Goal: Task Accomplishment & Management: Use online tool/utility

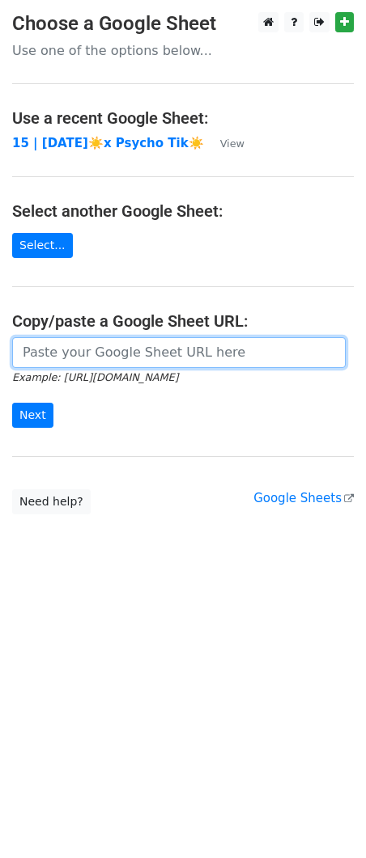
click at [108, 342] on input "url" at bounding box center [178, 352] width 333 height 31
paste input "https://docs.google.com/spreadsheets/d/1pO8LHjmEnP0J6sNad-titdH90u6OjsWhggyqkFQ…"
type input "https://docs.google.com/spreadsheets/d/1pO8LHjmEnP0J6sNad-titdH90u6OjsWhggyqkFQ…"
click at [12, 403] on input "Next" at bounding box center [32, 415] width 41 height 25
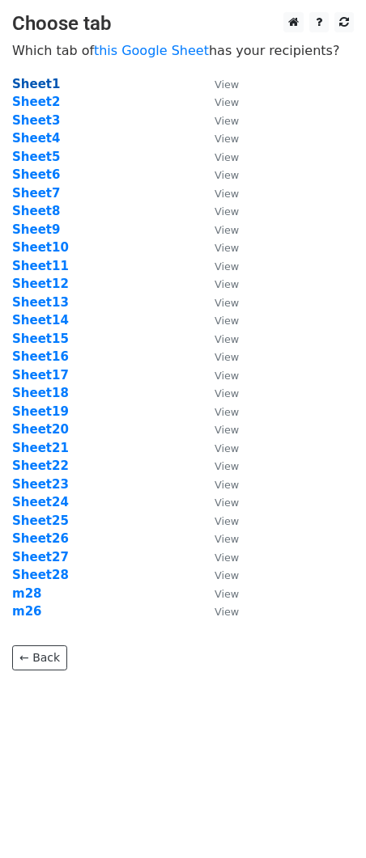
click at [43, 87] on strong "Sheet1" at bounding box center [36, 84] width 48 height 15
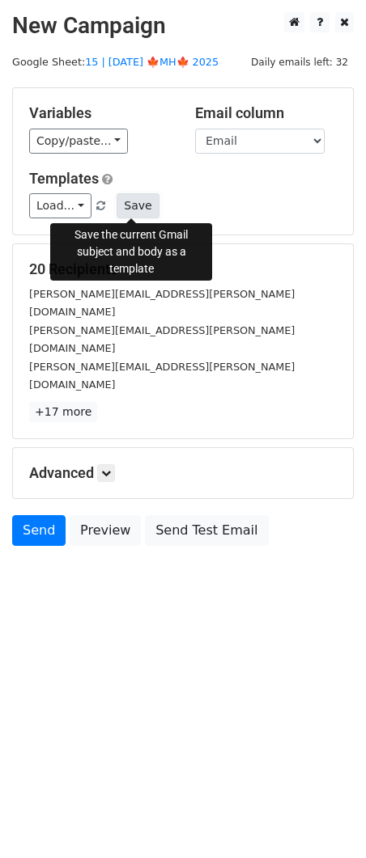
click at [136, 206] on button "Save" at bounding box center [137, 205] width 42 height 25
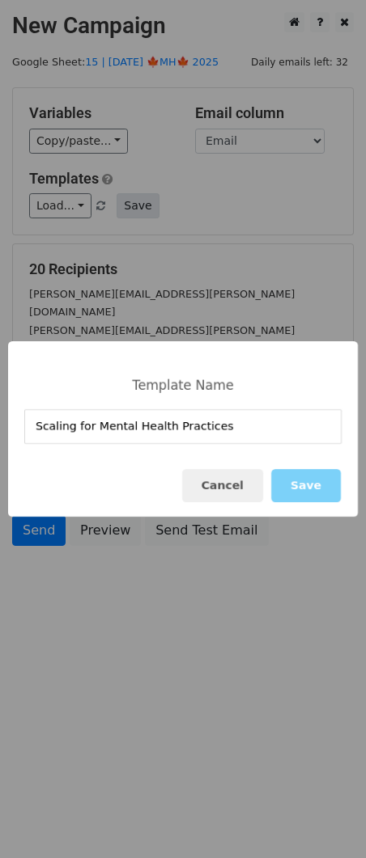
type input "Scaling for Mental Health Practices"
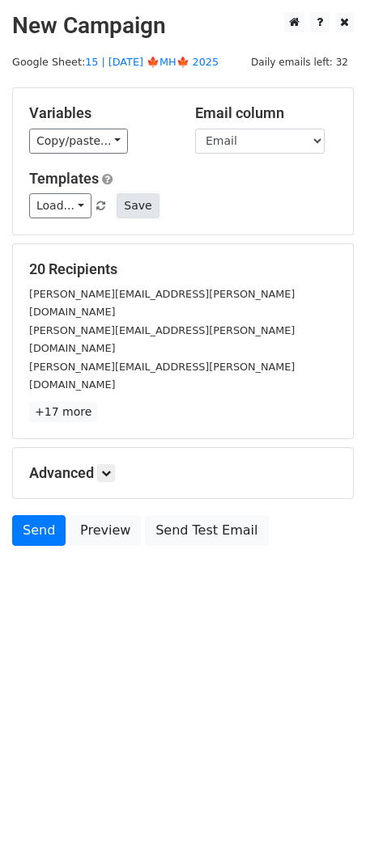
click at [125, 204] on button "Save" at bounding box center [137, 205] width 42 height 25
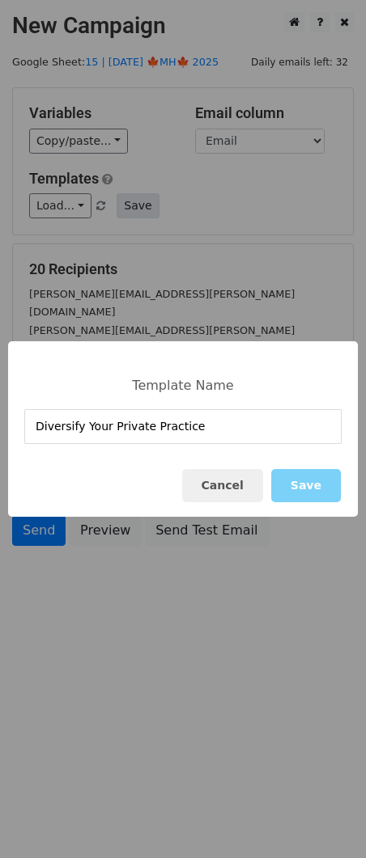
type input "Diversify Your Private Practice"
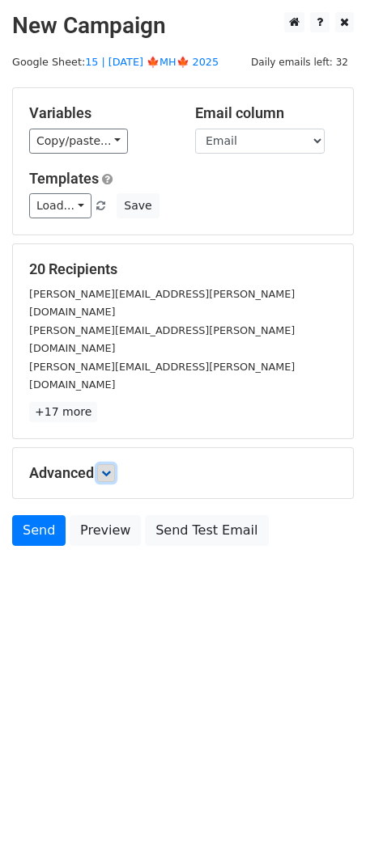
click at [110, 468] on icon at bounding box center [106, 473] width 10 height 10
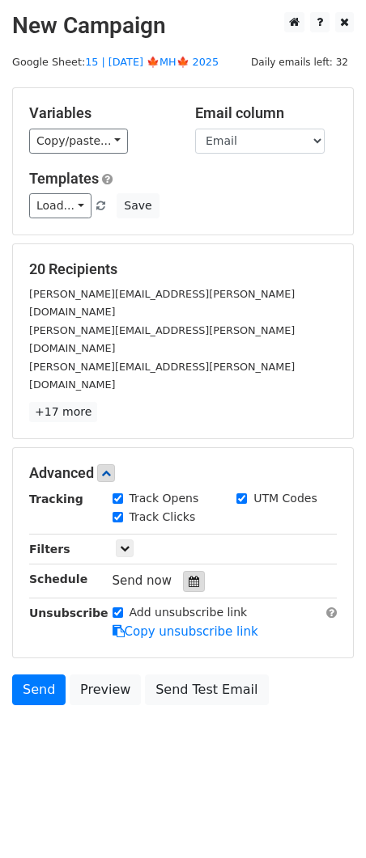
click at [188, 576] on icon at bounding box center [193, 581] width 11 height 11
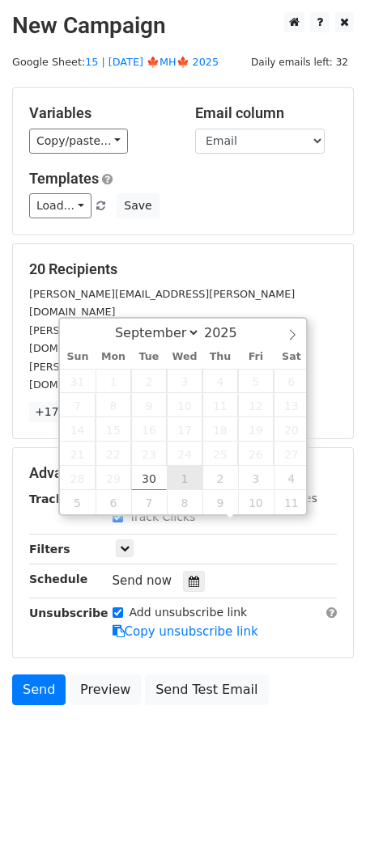
type input "2025-10-01 12:00"
select select "9"
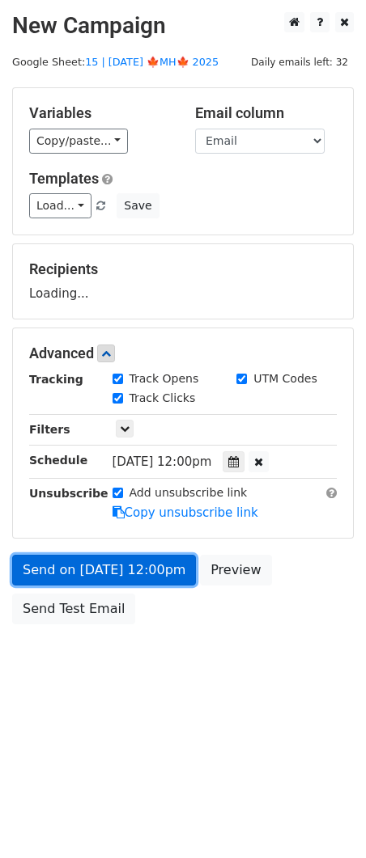
click at [104, 561] on link "Send on Oct 1 at 12:00pm" at bounding box center [104, 570] width 184 height 31
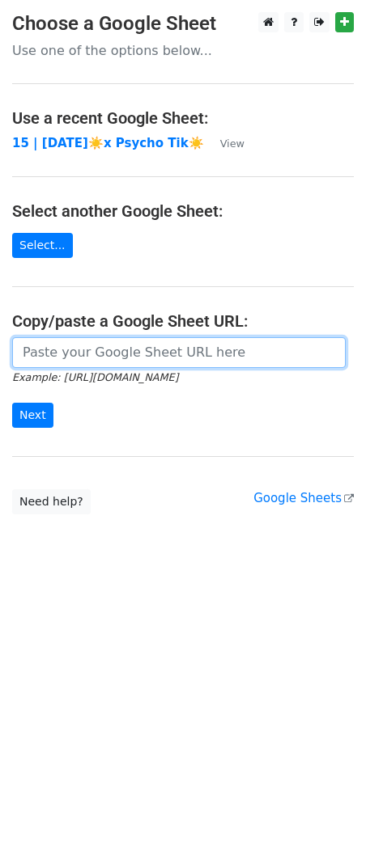
click at [137, 349] on input "url" at bounding box center [178, 352] width 333 height 31
paste input "https://docs.google.com/spreadsheets/d/1pO8LHjmEnP0J6sNad-titdH90u6OjsWhggyqkFQ…"
type input "[URL][DOMAIN_NAME]"
click at [12, 403] on input "Next" at bounding box center [32, 415] width 41 height 25
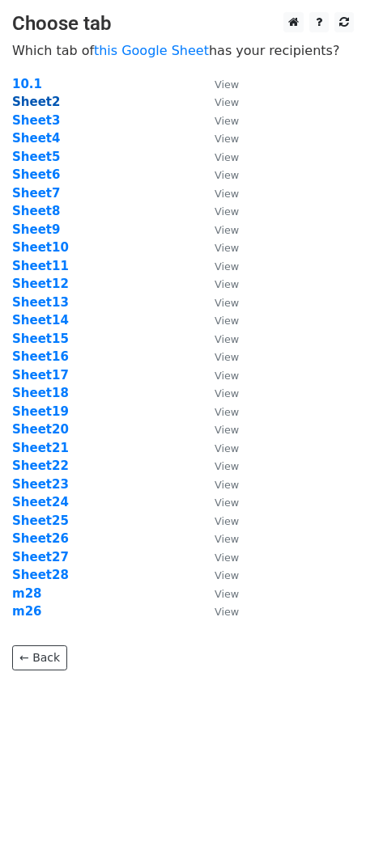
click at [49, 99] on strong "Sheet2" at bounding box center [36, 102] width 48 height 15
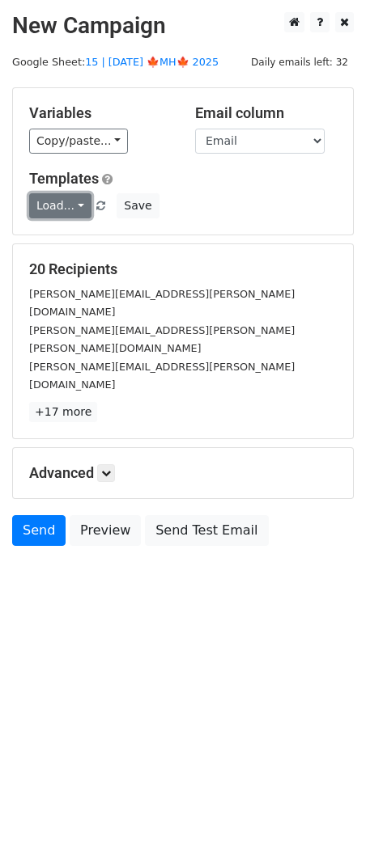
click at [66, 212] on link "Load..." at bounding box center [60, 205] width 62 height 25
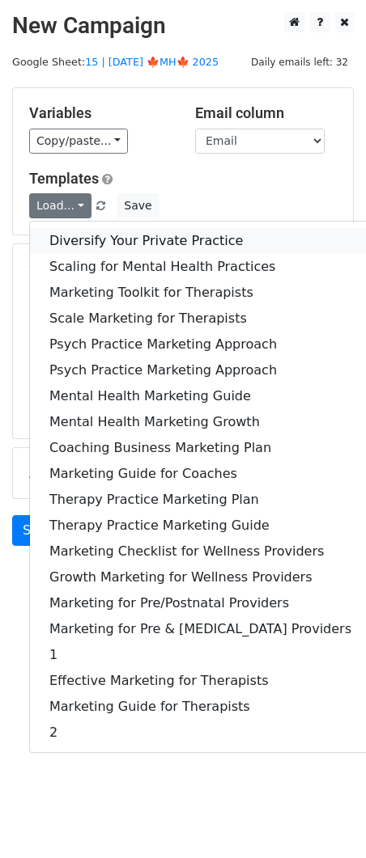
click at [67, 252] on link "Diversify Your Private Practice" at bounding box center [200, 241] width 341 height 26
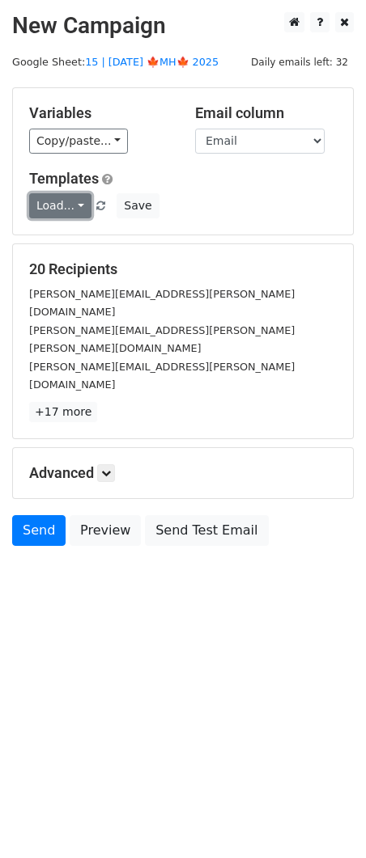
click at [62, 205] on link "Load..." at bounding box center [60, 205] width 62 height 25
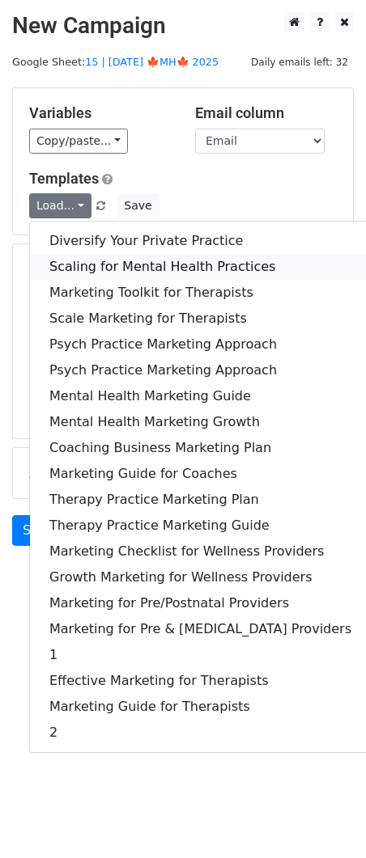
click at [62, 260] on link "Scaling for Mental Health Practices" at bounding box center [200, 267] width 341 height 26
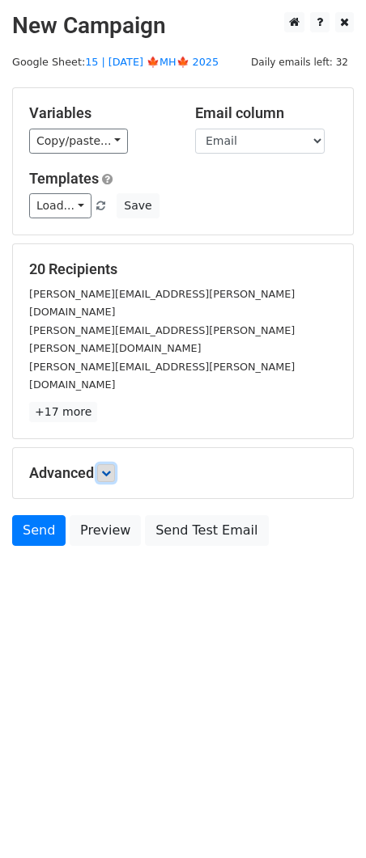
click at [108, 468] on icon at bounding box center [106, 473] width 10 height 10
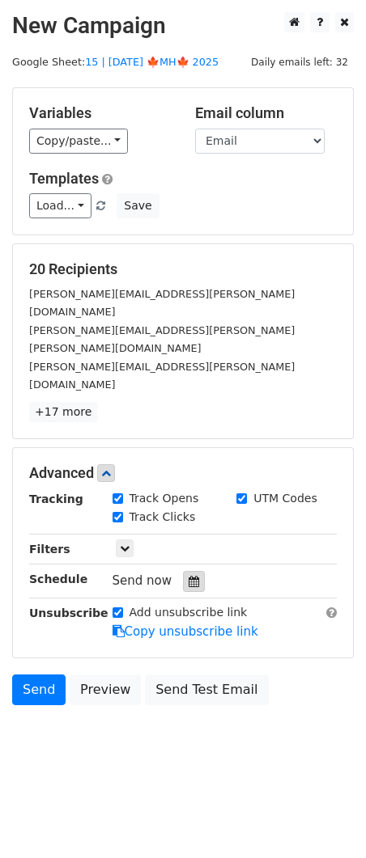
click at [187, 598] on hr at bounding box center [182, 598] width 307 height 1
click at [188, 576] on icon at bounding box center [193, 581] width 11 height 11
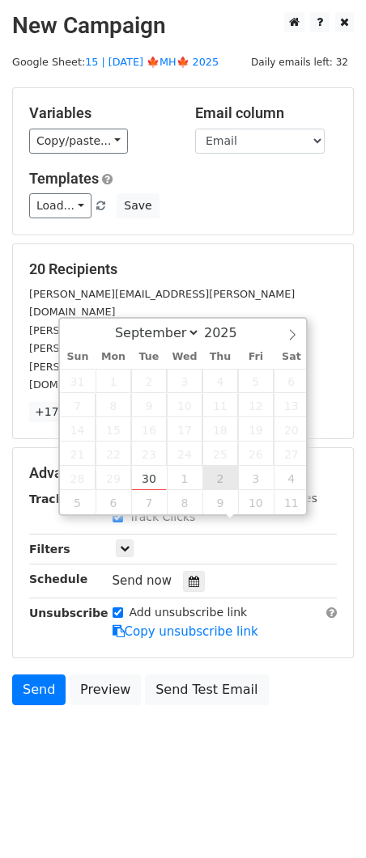
type input "2025-10-02 12:00"
select select "9"
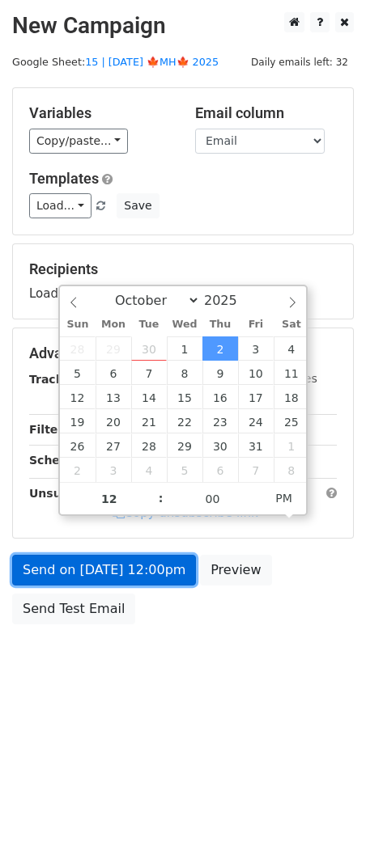
click at [150, 572] on link "Send on Oct 2 at 12:00pm" at bounding box center [104, 570] width 184 height 31
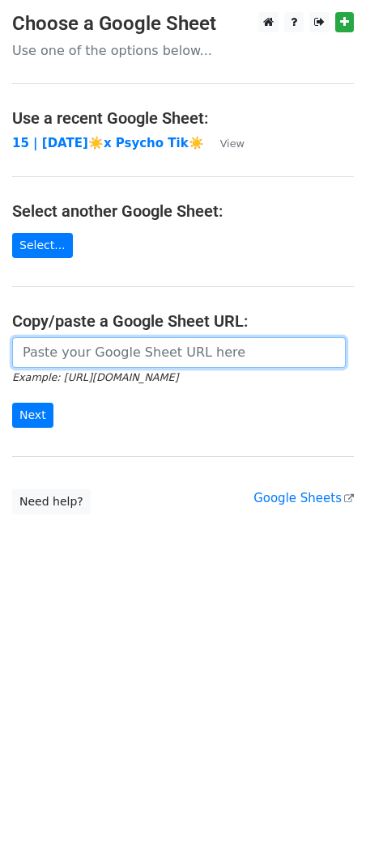
click at [147, 356] on input "url" at bounding box center [178, 352] width 333 height 31
paste input "[URL][DOMAIN_NAME]"
type input "[URL][DOMAIN_NAME]"
click at [12, 403] on input "Next" at bounding box center [32, 415] width 41 height 25
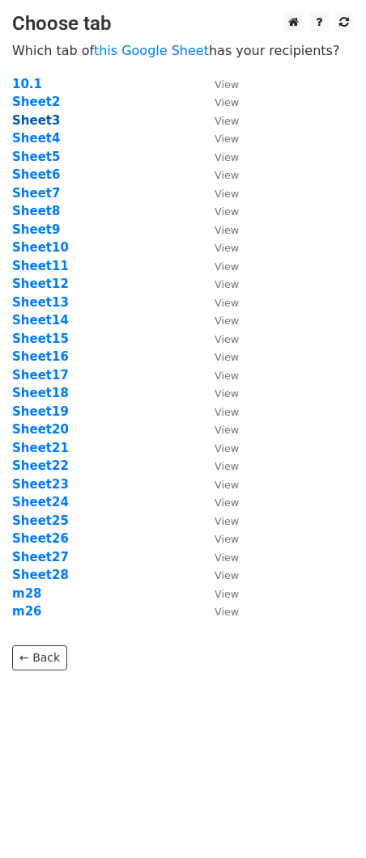
click at [44, 123] on strong "Sheet3" at bounding box center [36, 120] width 48 height 15
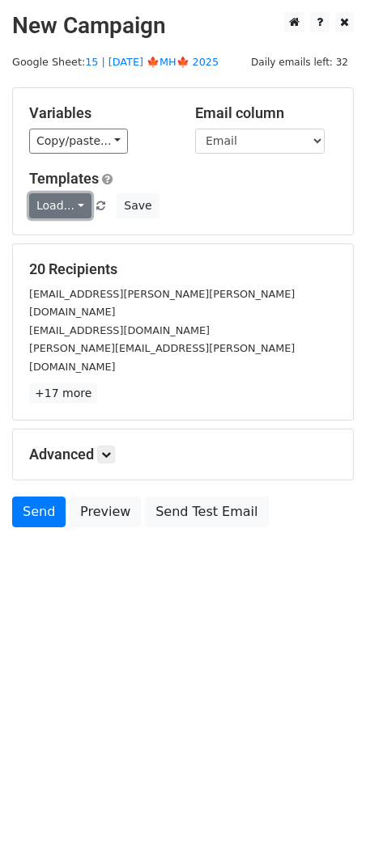
click at [70, 201] on link "Load..." at bounding box center [60, 205] width 62 height 25
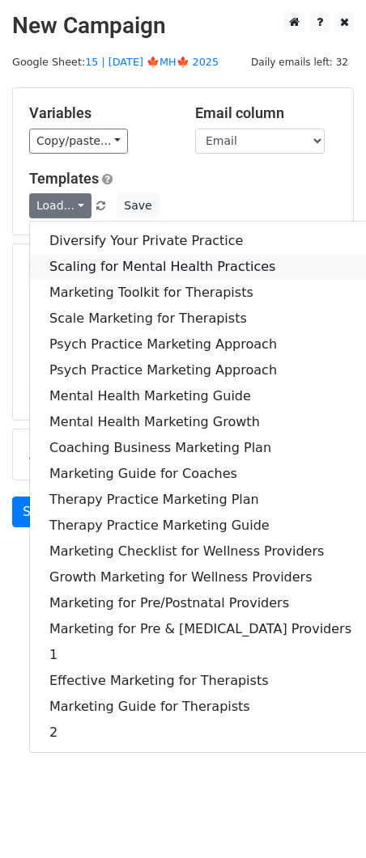
click at [89, 256] on link "Scaling for Mental Health Practices" at bounding box center [200, 267] width 341 height 26
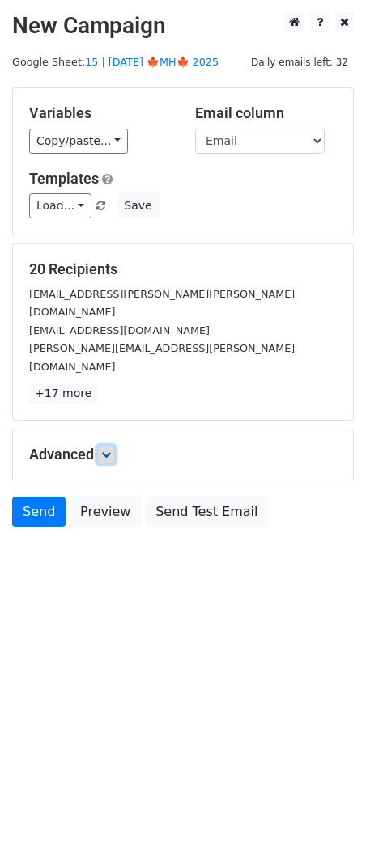
click at [108, 450] on icon at bounding box center [106, 455] width 10 height 10
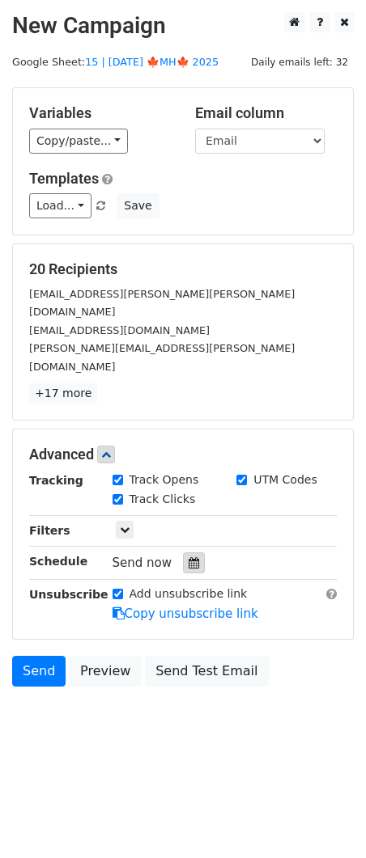
click at [189, 557] on icon at bounding box center [193, 562] width 11 height 11
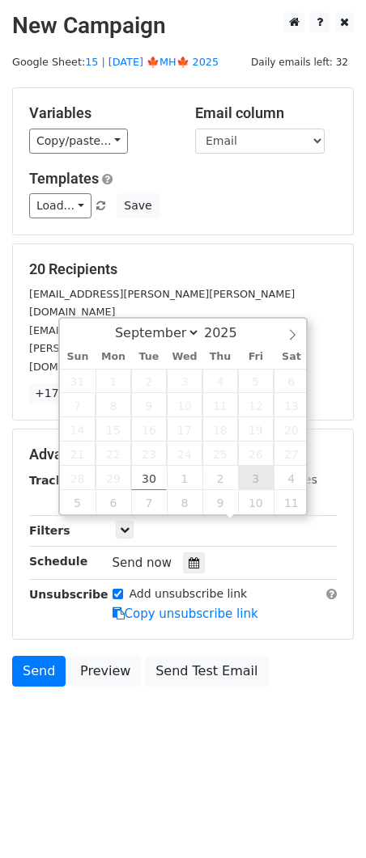
type input "2025-10-03 12:00"
select select "9"
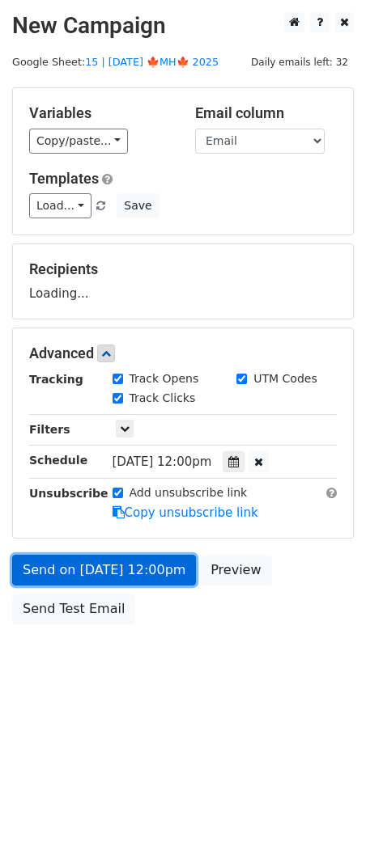
click at [155, 568] on link "Send on Oct 3 at 12:00pm" at bounding box center [104, 570] width 184 height 31
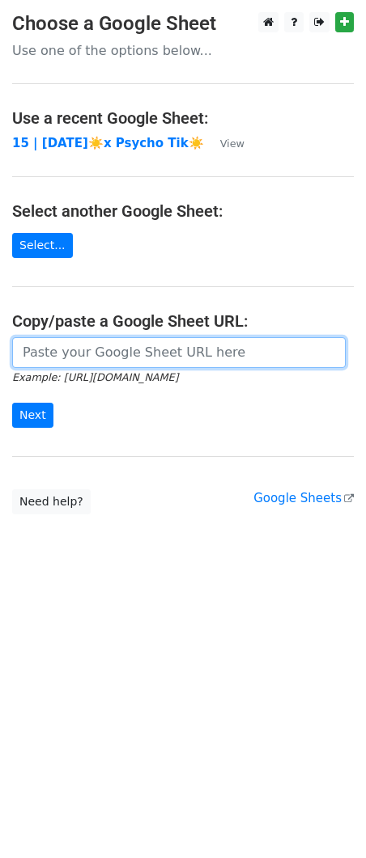
click at [147, 349] on input "url" at bounding box center [178, 352] width 333 height 31
paste input "https://docs.google.com/spreadsheets/d/1pO8LHjmEnP0J6sNad-titdH90u6OjsWhggyqkFQ…"
type input "https://docs.google.com/spreadsheets/d/1pO8LHjmEnP0J6sNad-titdH90u6OjsWhggyqkFQ…"
click at [12, 403] on input "Next" at bounding box center [32, 415] width 41 height 25
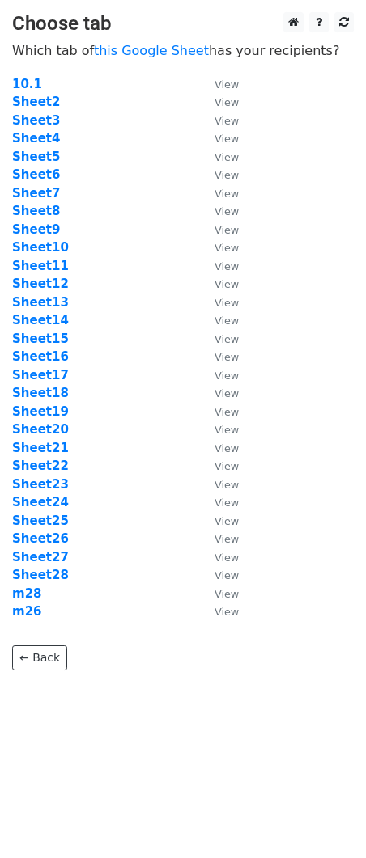
click at [54, 138] on td "Sheet4" at bounding box center [105, 138] width 186 height 19
click at [44, 138] on strong "Sheet4" at bounding box center [36, 138] width 48 height 15
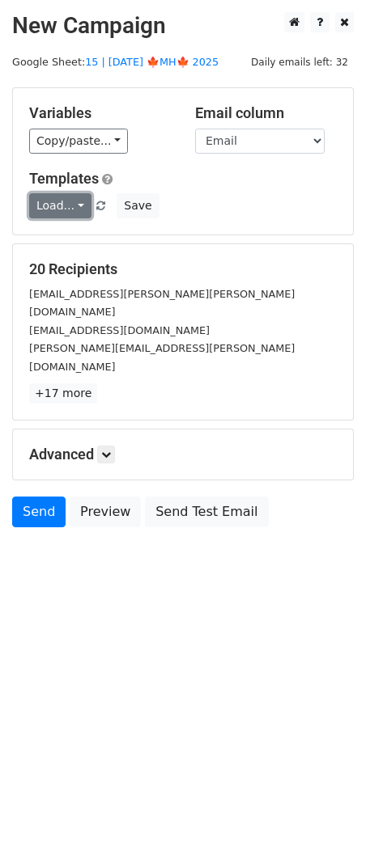
click at [61, 210] on link "Load..." at bounding box center [60, 205] width 62 height 25
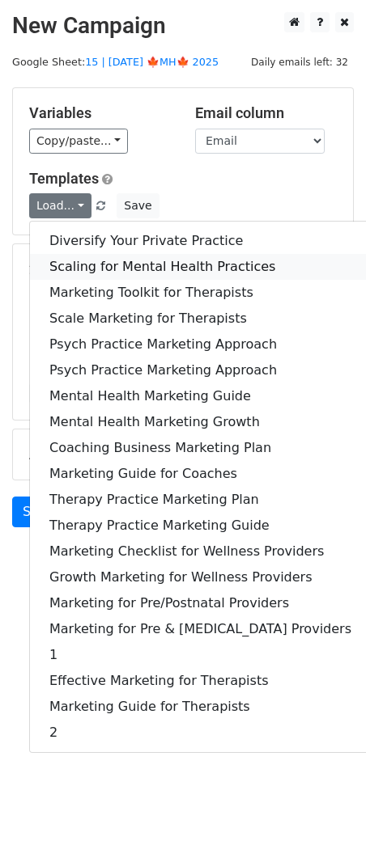
click at [78, 260] on link "Scaling for Mental Health Practices" at bounding box center [200, 267] width 341 height 26
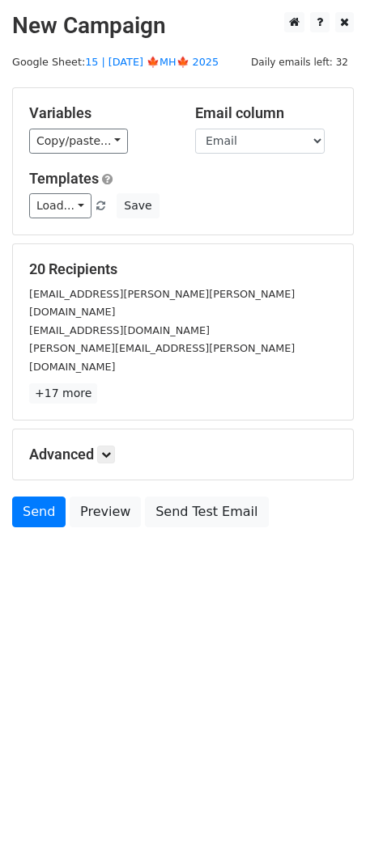
click at [108, 430] on div "Advanced Tracking Track Opens UTM Codes Track Clicks Filters Only include sprea…" at bounding box center [183, 455] width 340 height 50
click at [111, 450] on icon at bounding box center [106, 455] width 10 height 10
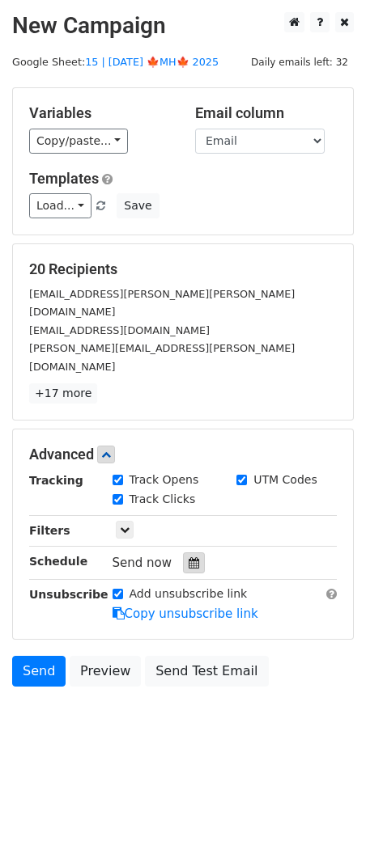
click at [185, 553] on div at bounding box center [194, 563] width 22 height 21
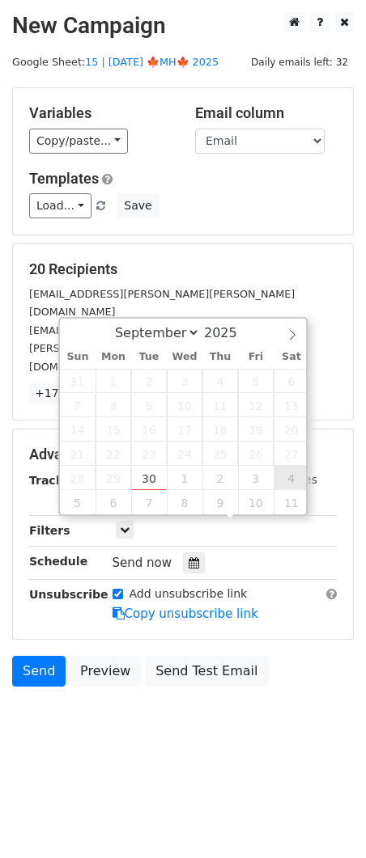
type input "2025-10-04 12:00"
select select "9"
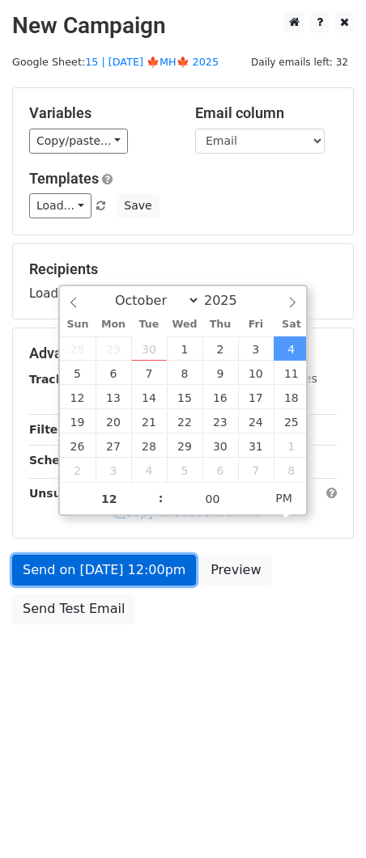
click at [122, 563] on link "Send on Oct 4 at 12:00pm" at bounding box center [104, 570] width 184 height 31
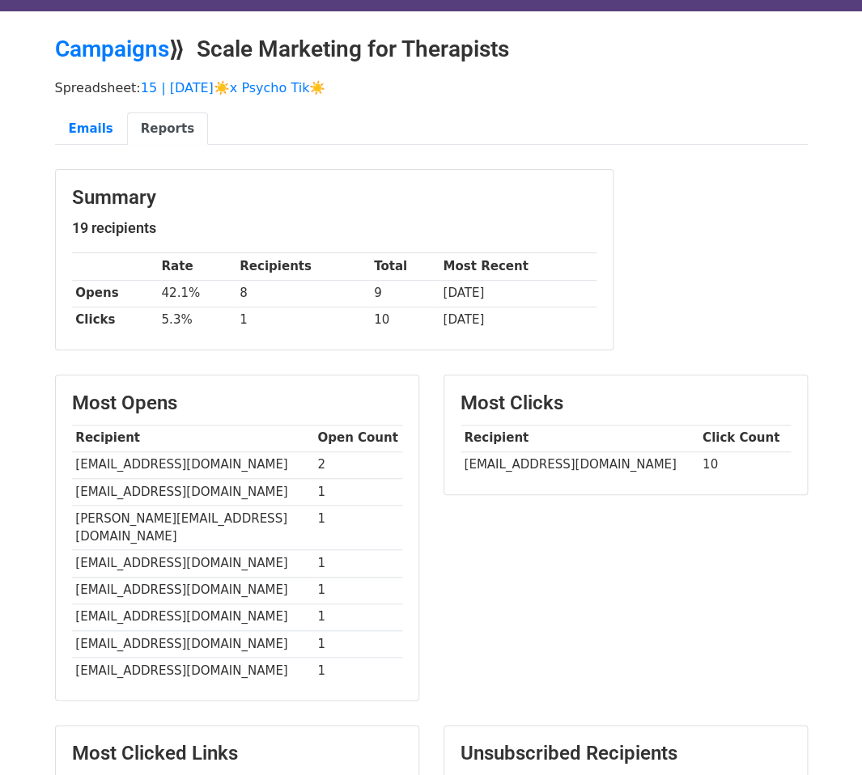
scroll to position [42, 0]
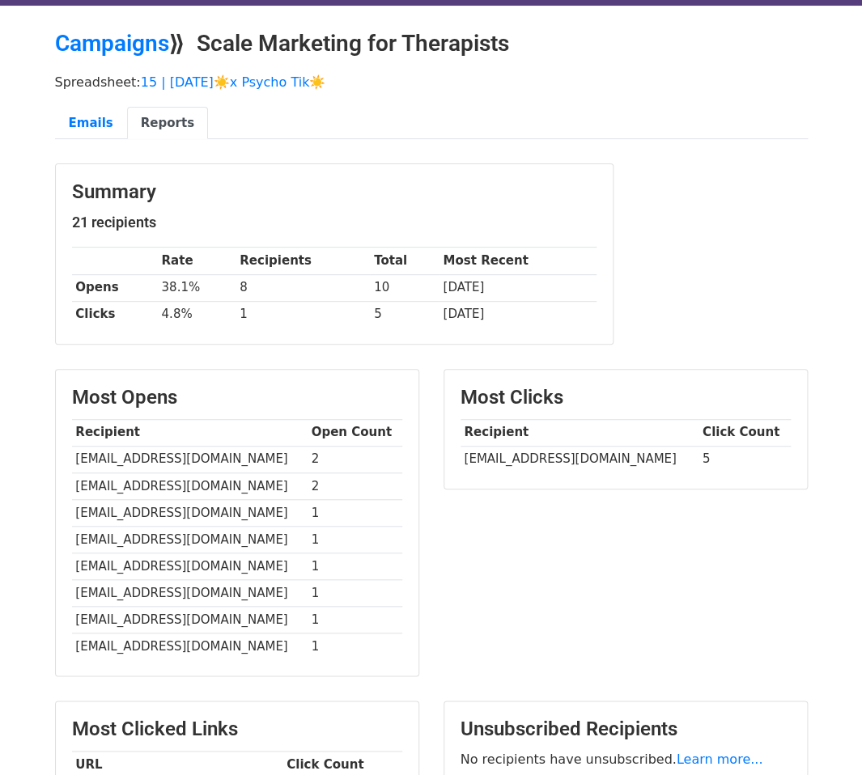
scroll to position [46, 0]
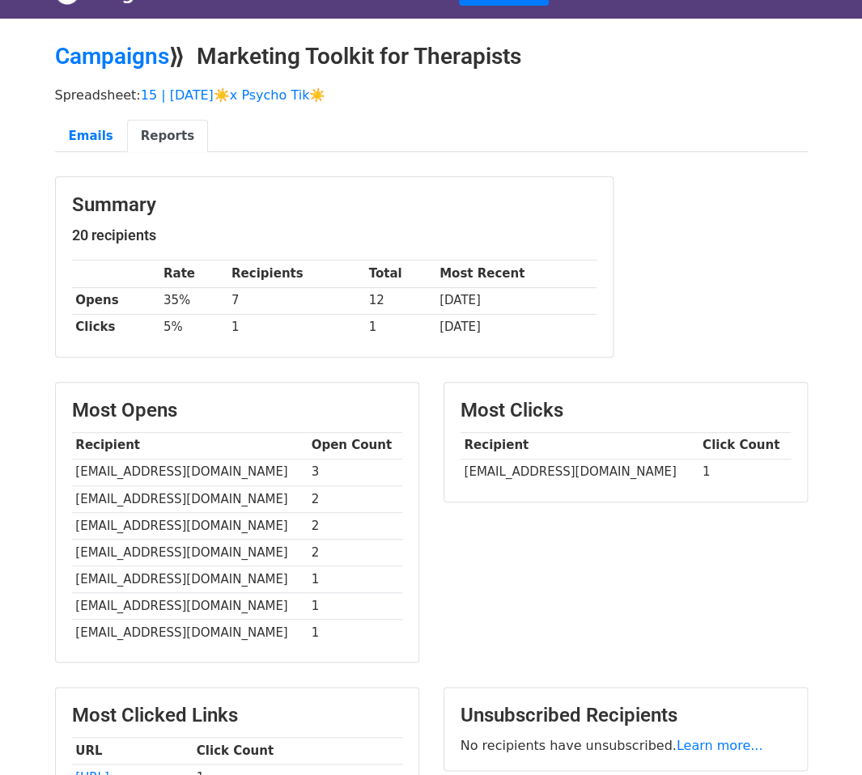
scroll to position [35, 0]
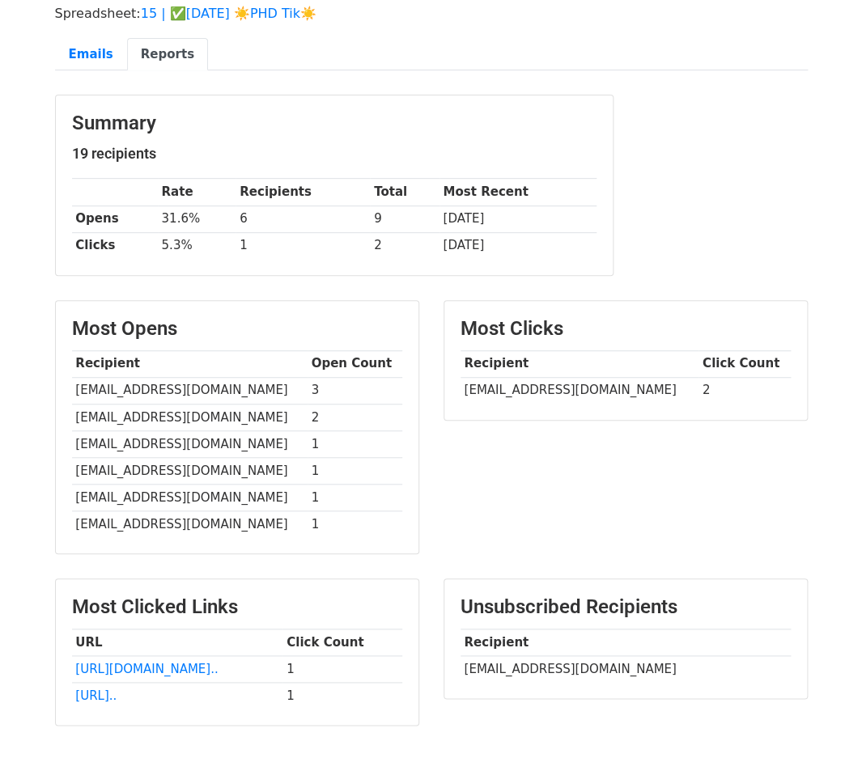
scroll to position [124, 0]
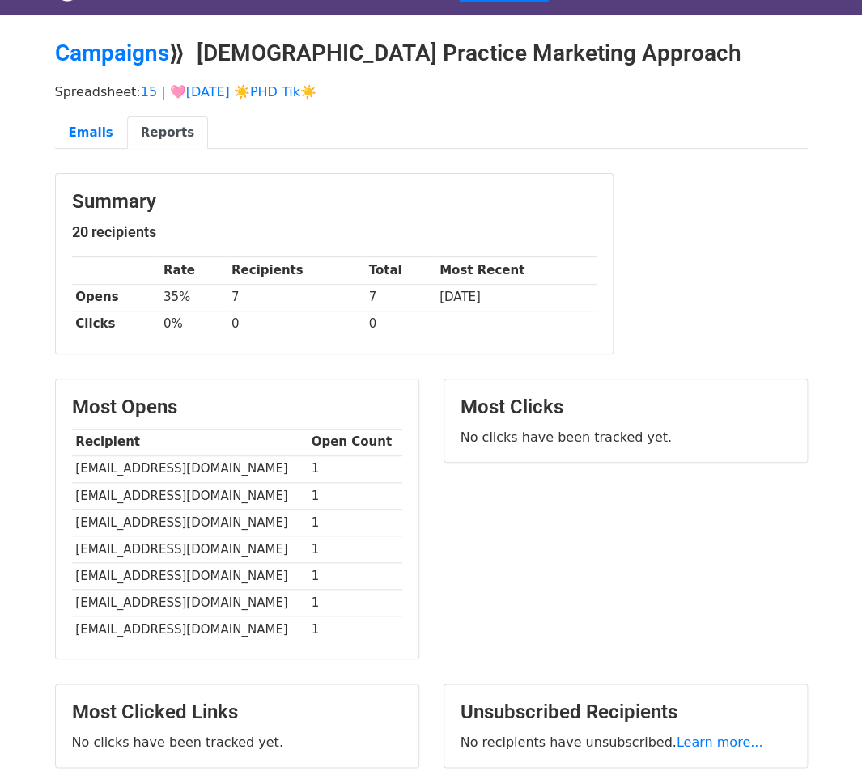
scroll to position [36, 0]
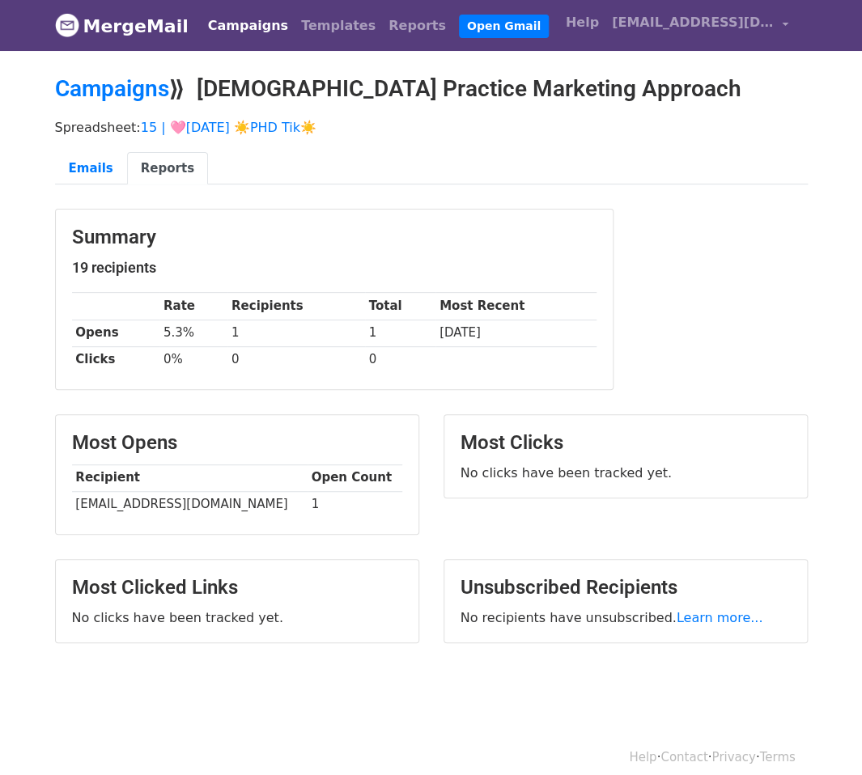
scroll to position [14, 0]
